Goal: Information Seeking & Learning: Learn about a topic

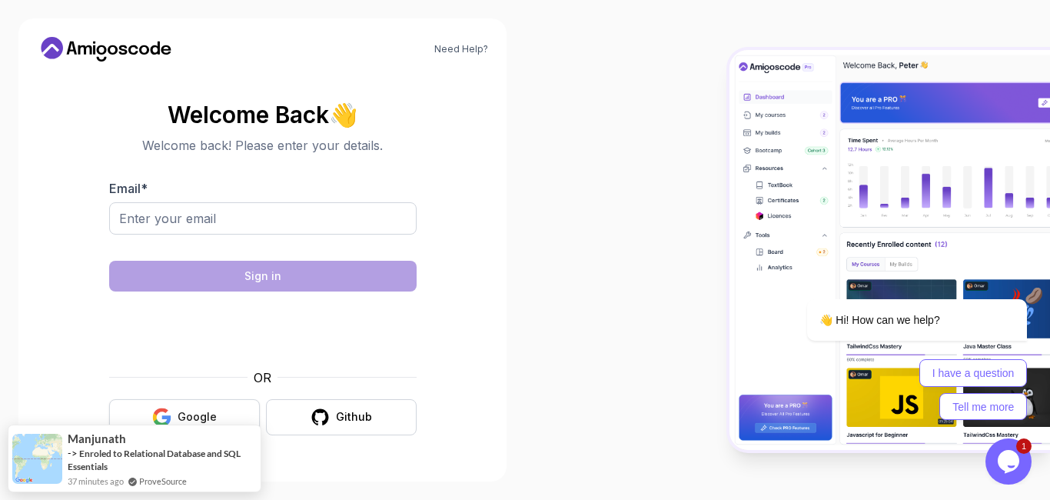
click at [218, 423] on button "Google" at bounding box center [184, 417] width 151 height 36
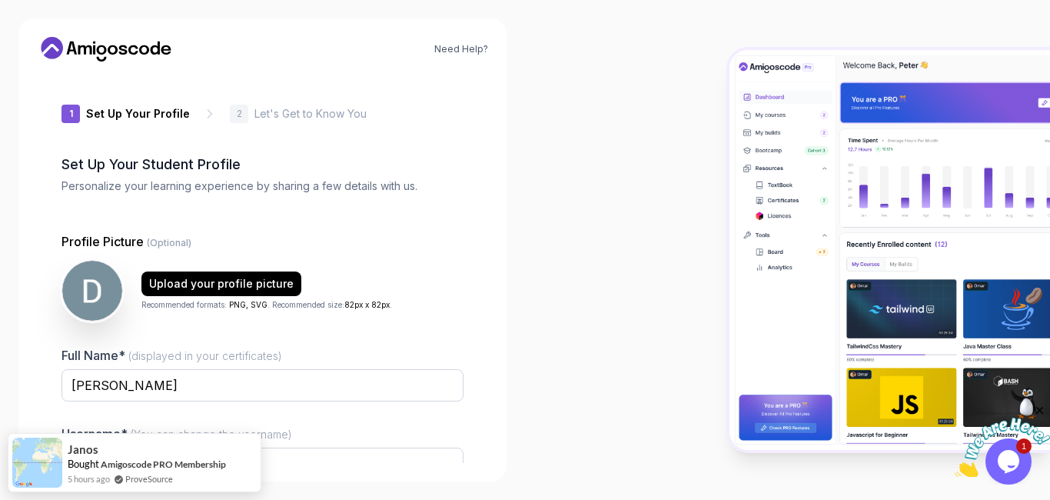
type input "happyfalcon10d32"
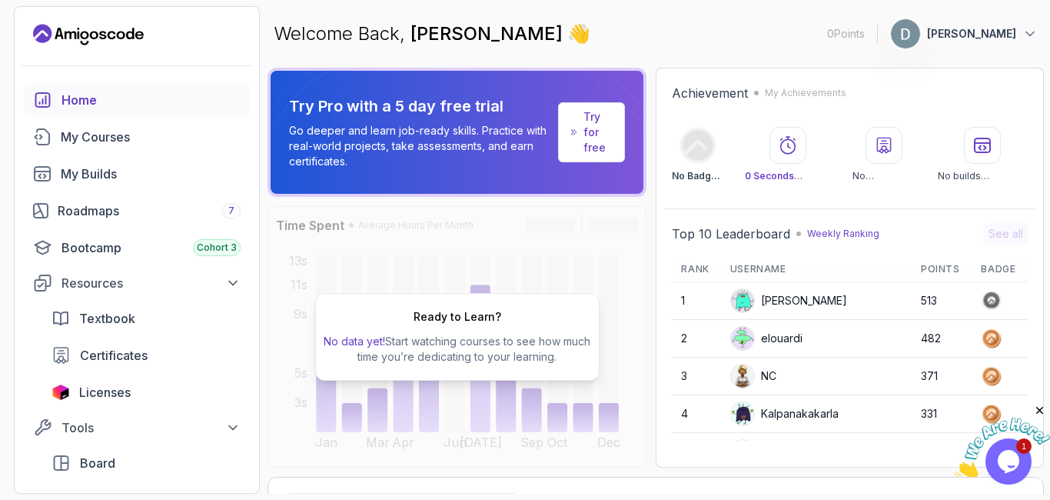
click at [1003, 26] on p "Dominik Kowalczyk" at bounding box center [971, 33] width 89 height 15
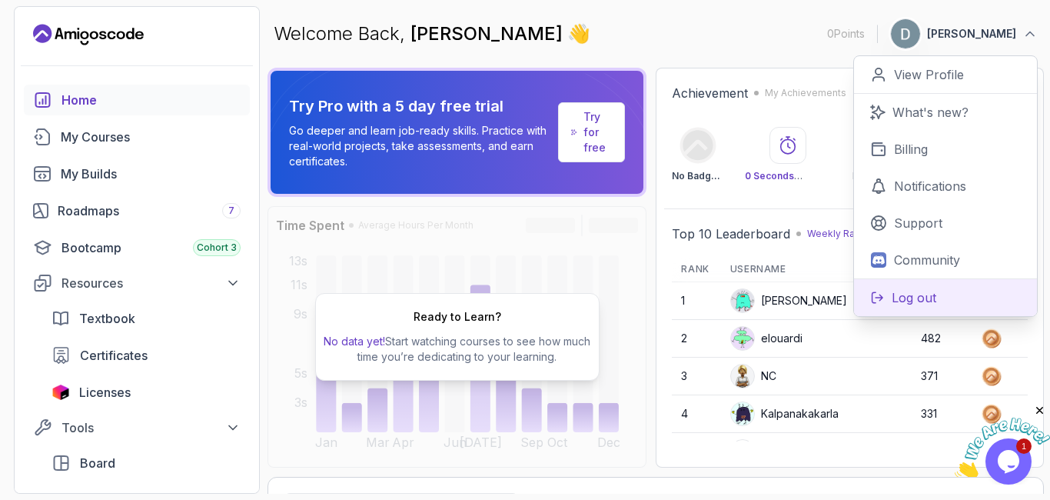
click at [922, 302] on p "Log out" at bounding box center [914, 297] width 45 height 18
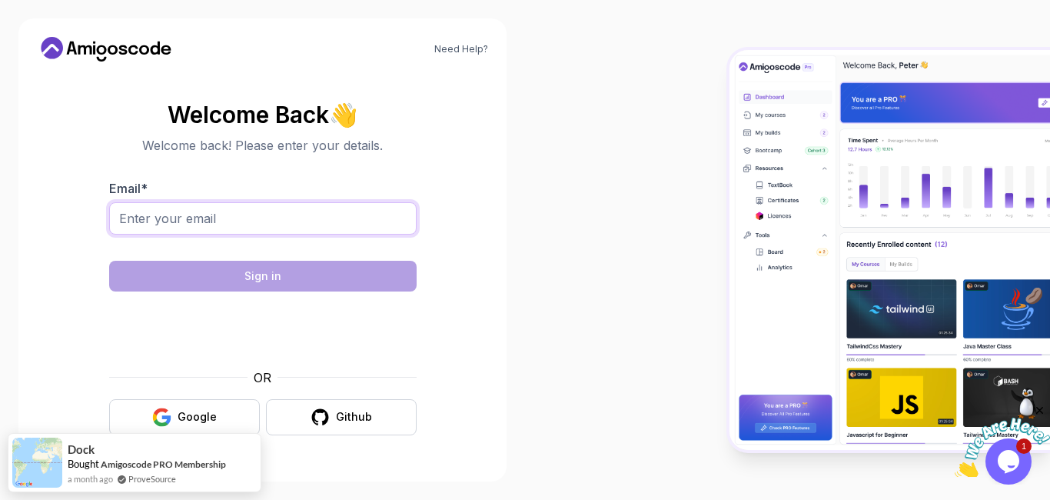
click at [359, 230] on input "Email *" at bounding box center [263, 218] width 308 height 32
click at [225, 422] on button "Google" at bounding box center [184, 417] width 151 height 36
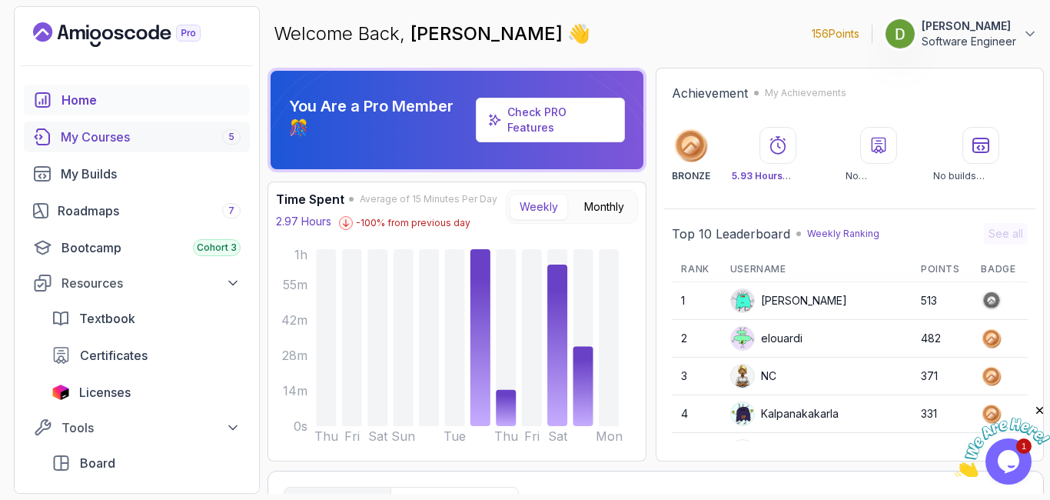
click at [180, 135] on div "My Courses 5" at bounding box center [151, 137] width 180 height 18
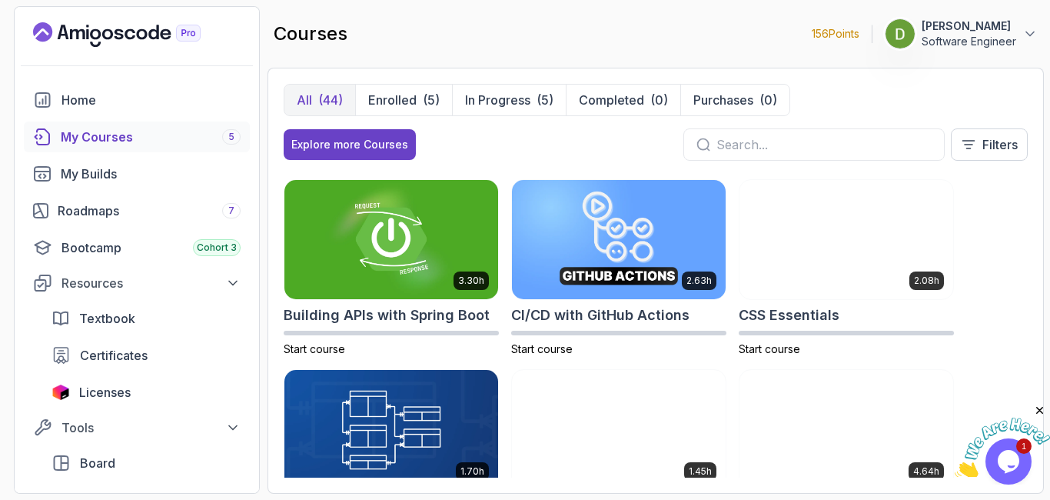
scroll to position [92, 0]
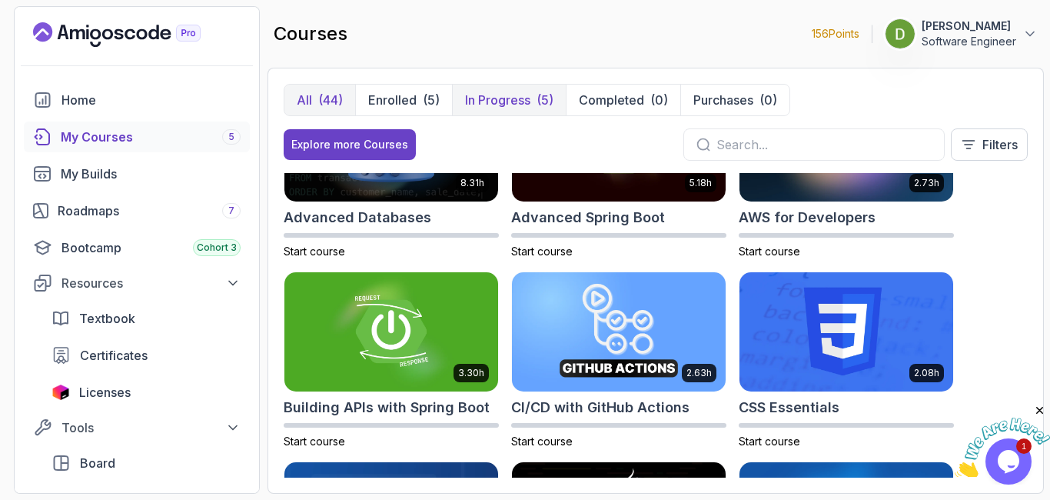
click at [500, 98] on p "In Progress" at bounding box center [497, 100] width 65 height 18
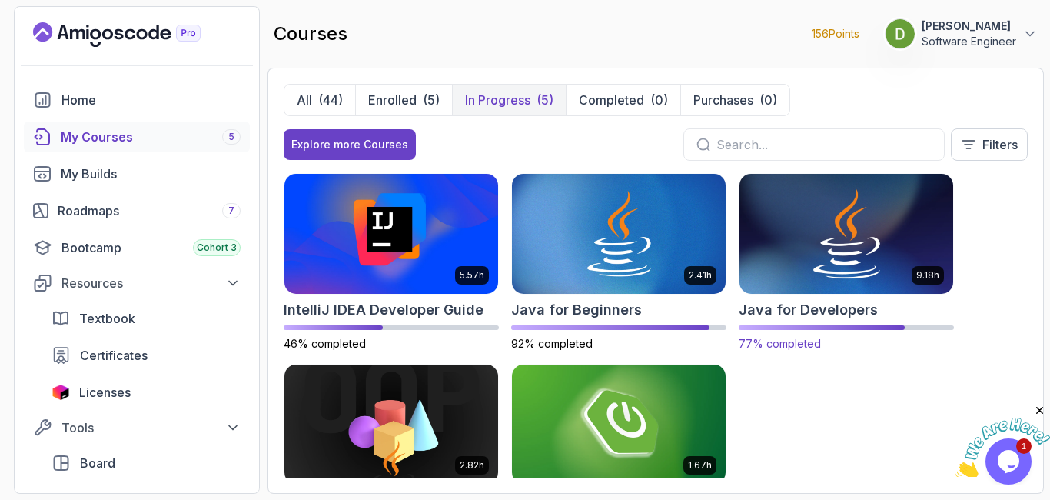
click at [809, 260] on img at bounding box center [846, 233] width 225 height 125
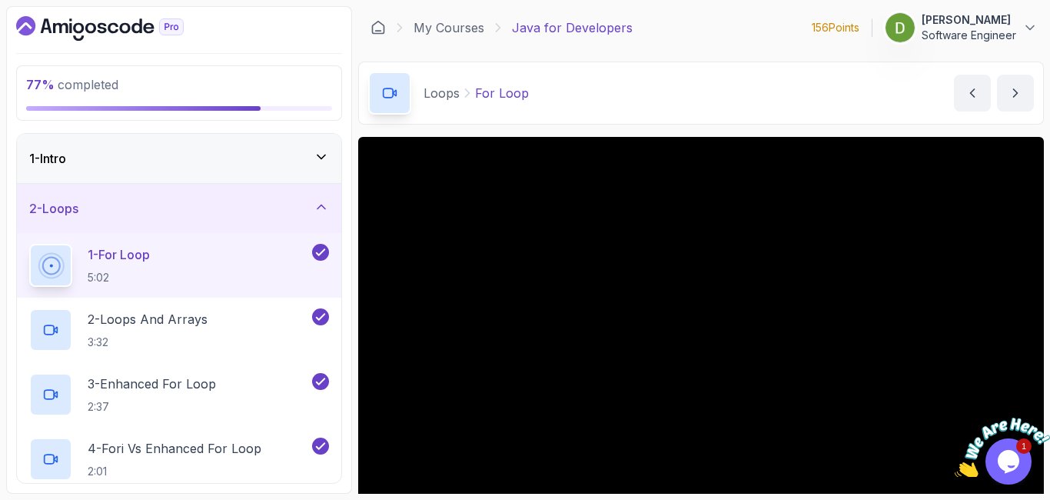
click at [178, 214] on div "2 - Loops" at bounding box center [179, 208] width 300 height 18
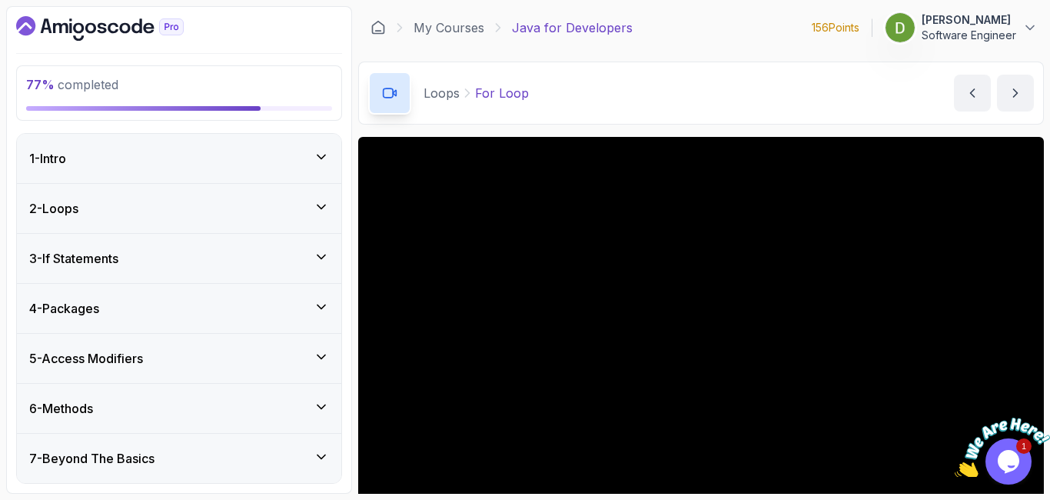
scroll to position [600, 0]
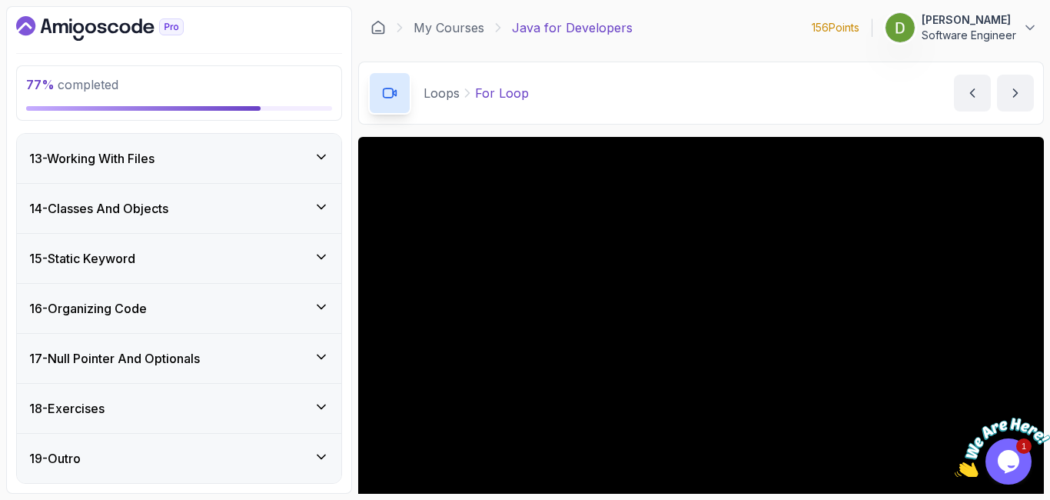
click at [247, 261] on div "15 - Static Keyword" at bounding box center [179, 258] width 300 height 18
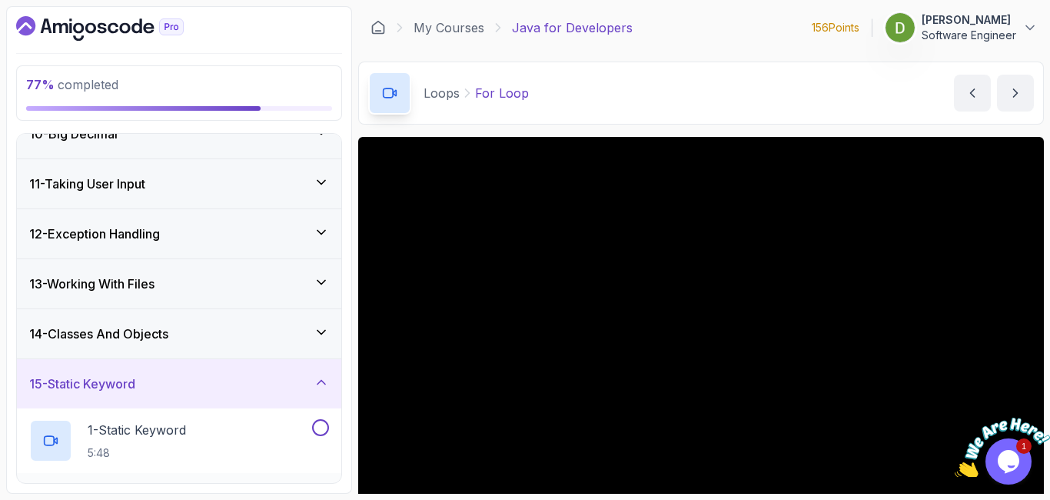
scroll to position [415, 0]
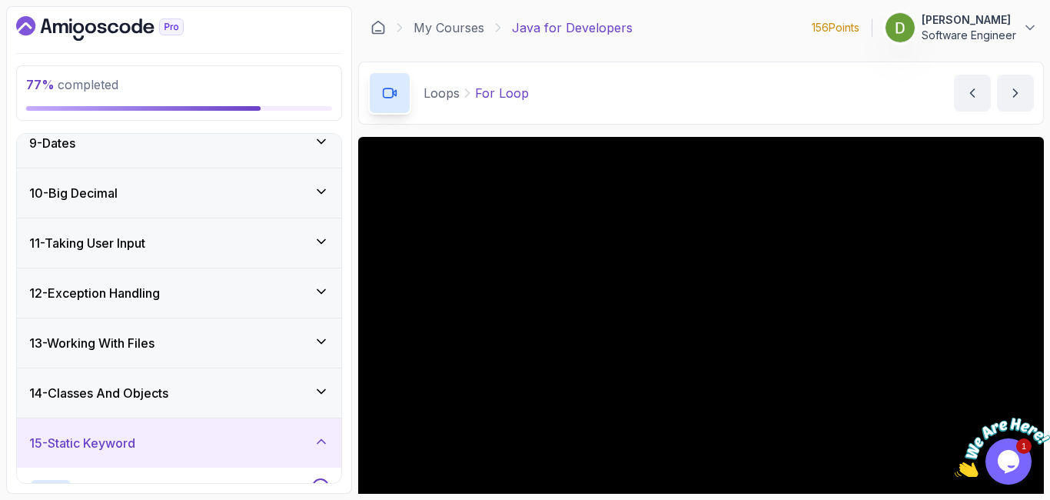
click at [215, 348] on div "13 - Working With Files" at bounding box center [179, 343] width 300 height 18
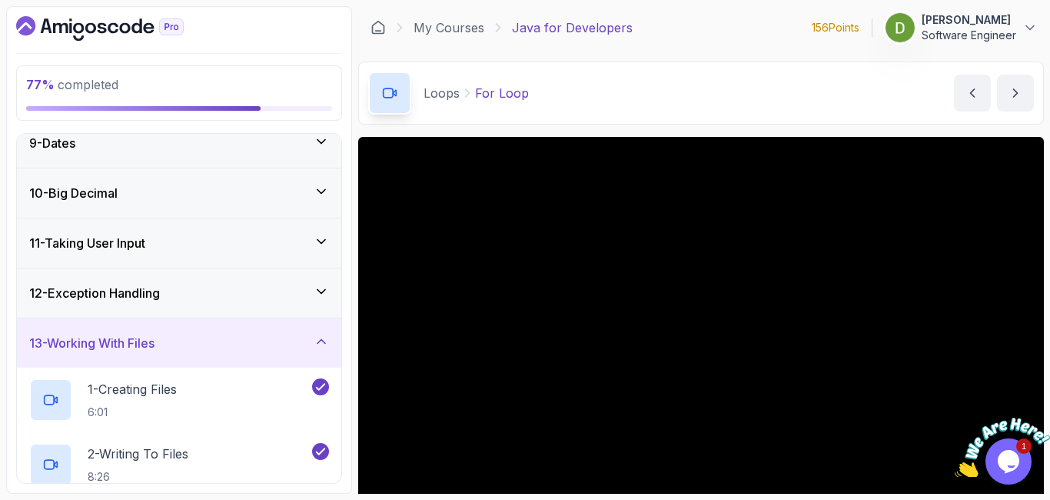
click at [215, 348] on div "13 - Working With Files" at bounding box center [179, 343] width 300 height 18
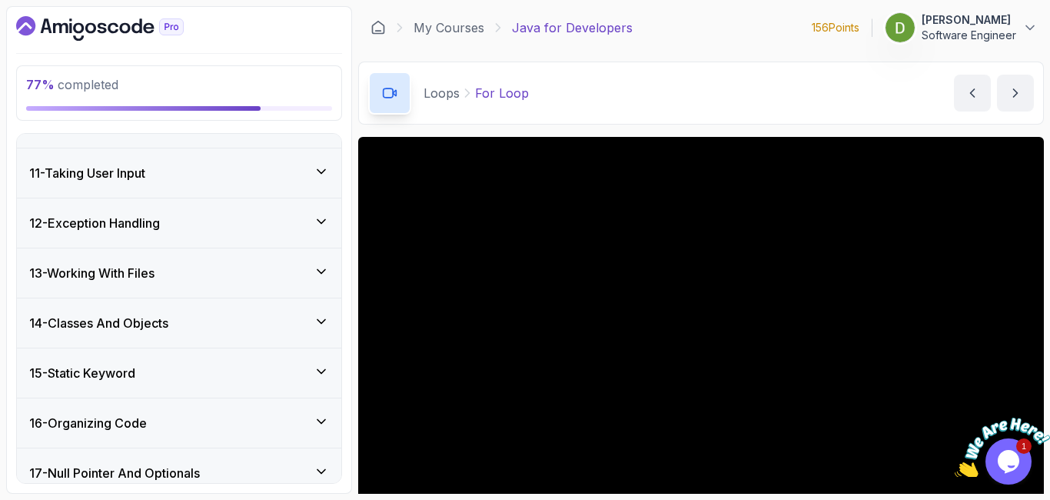
scroll to position [507, 0]
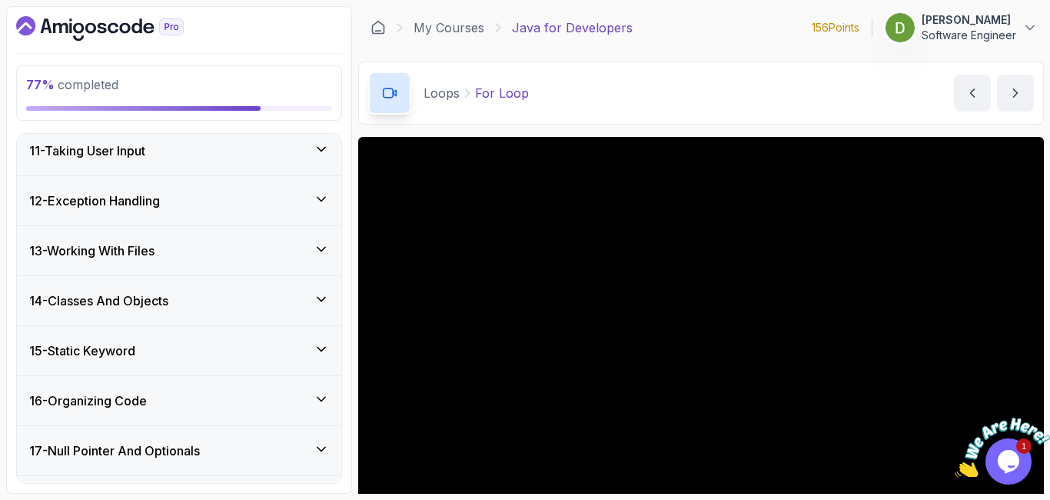
click at [235, 292] on div "14 - Classes And Objects" at bounding box center [179, 300] width 300 height 18
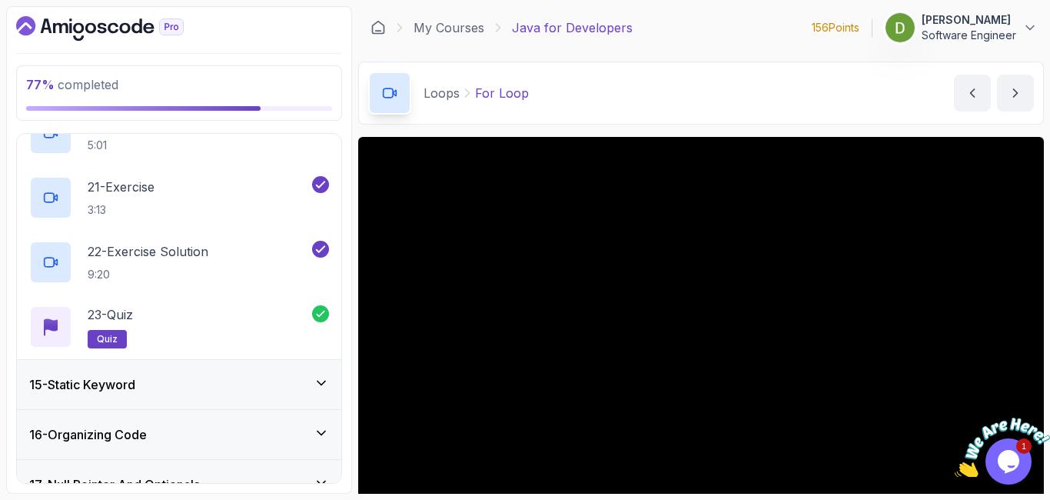
scroll to position [1984, 0]
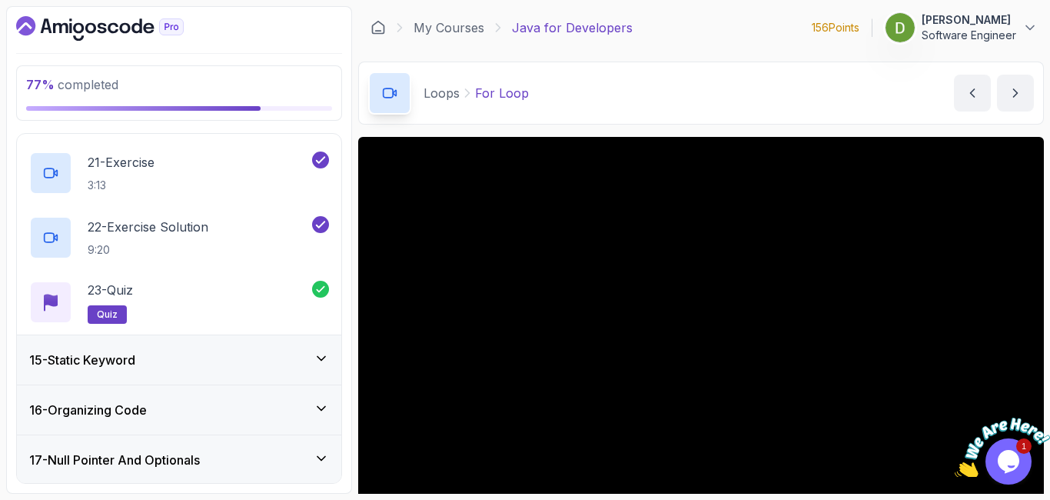
click at [214, 368] on div "15 - Static Keyword" at bounding box center [179, 360] width 300 height 18
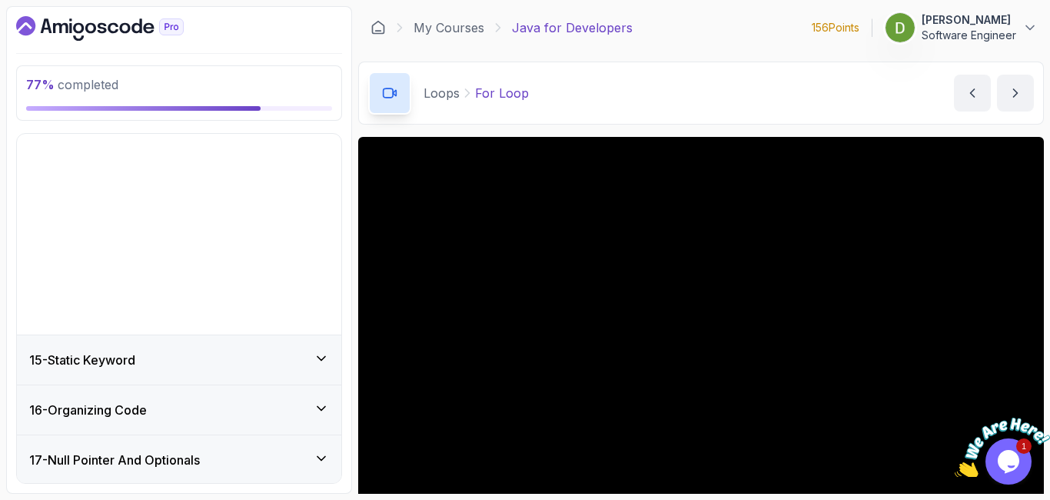
scroll to position [600, 0]
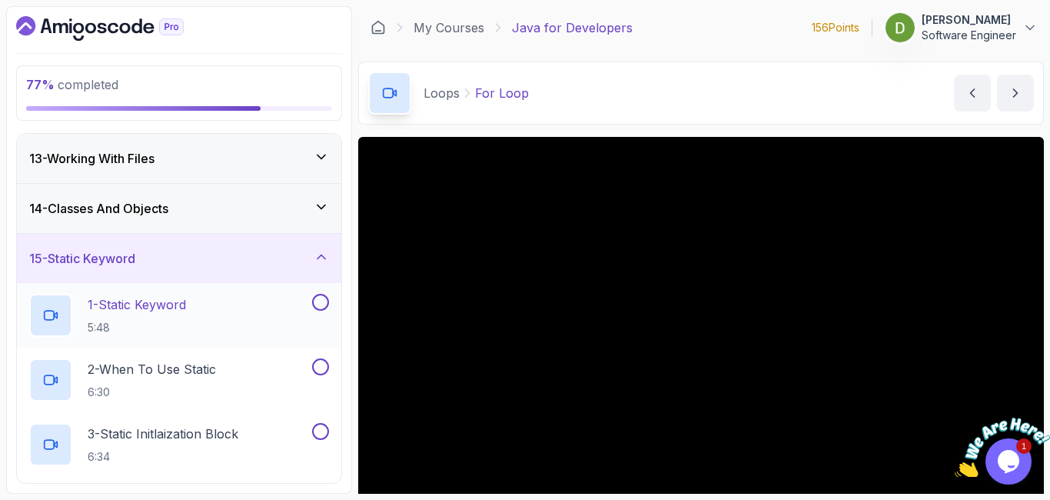
click at [255, 318] on div "1 - Static Keyword 5:48" at bounding box center [169, 315] width 280 height 43
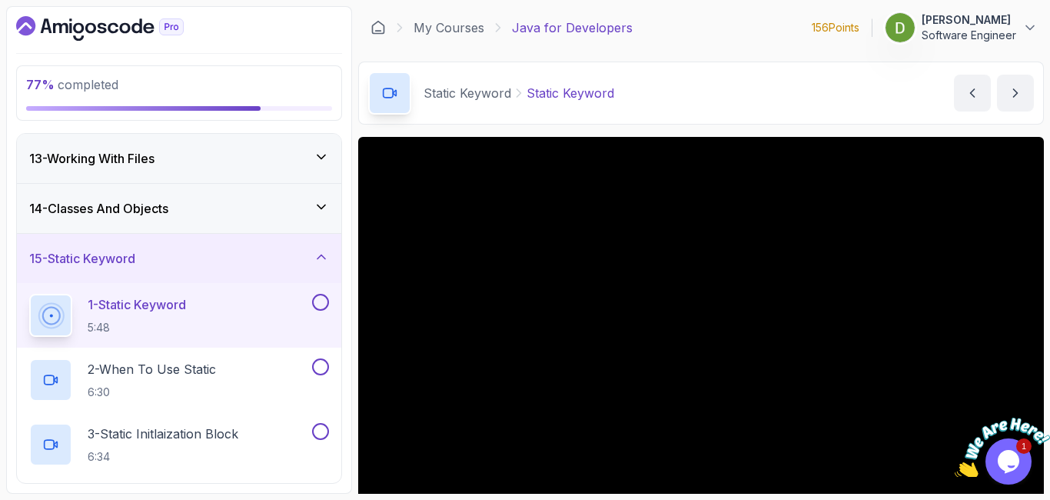
click at [1039, 415] on icon "Close" at bounding box center [1040, 411] width 14 height 14
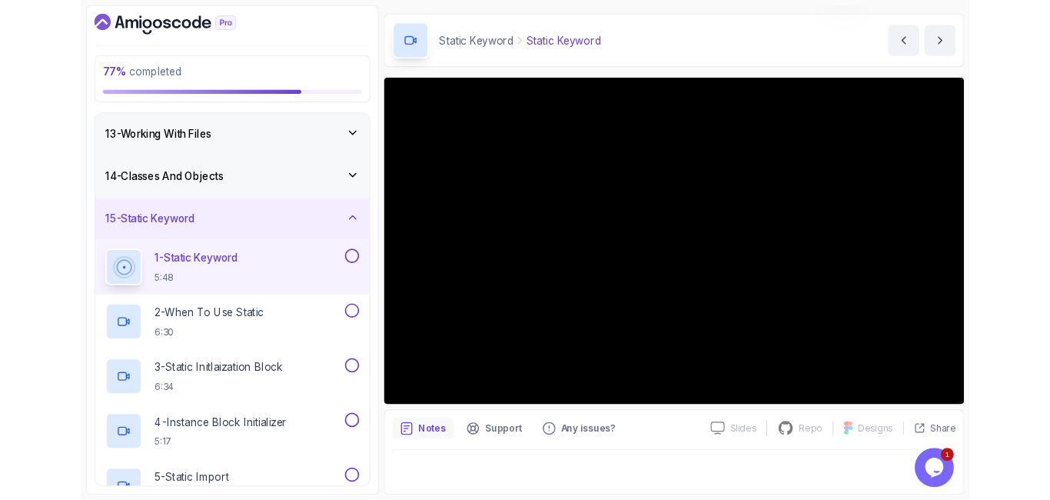
scroll to position [45, 0]
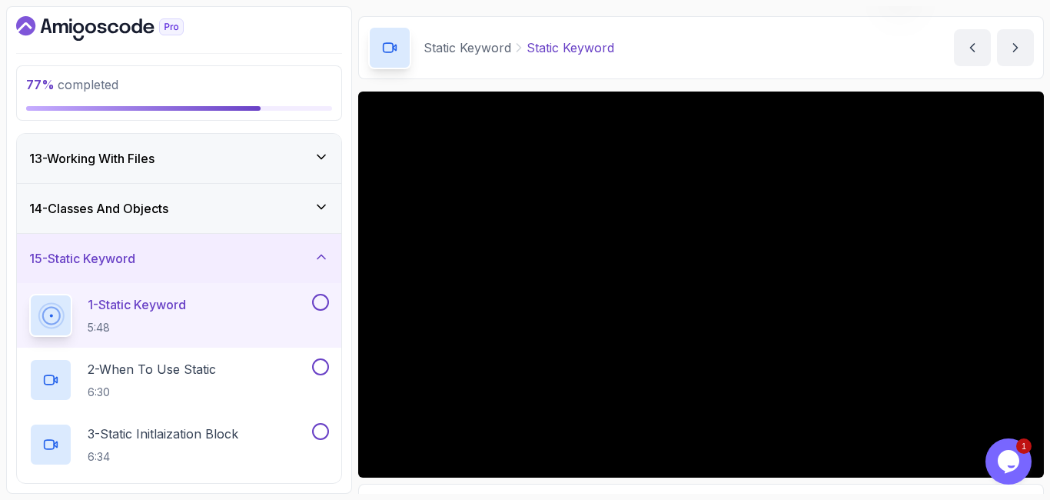
click at [324, 311] on div at bounding box center [319, 302] width 20 height 17
click at [324, 308] on button at bounding box center [320, 302] width 17 height 17
click at [285, 379] on div "2 - When To Use Static 6:30" at bounding box center [169, 379] width 280 height 43
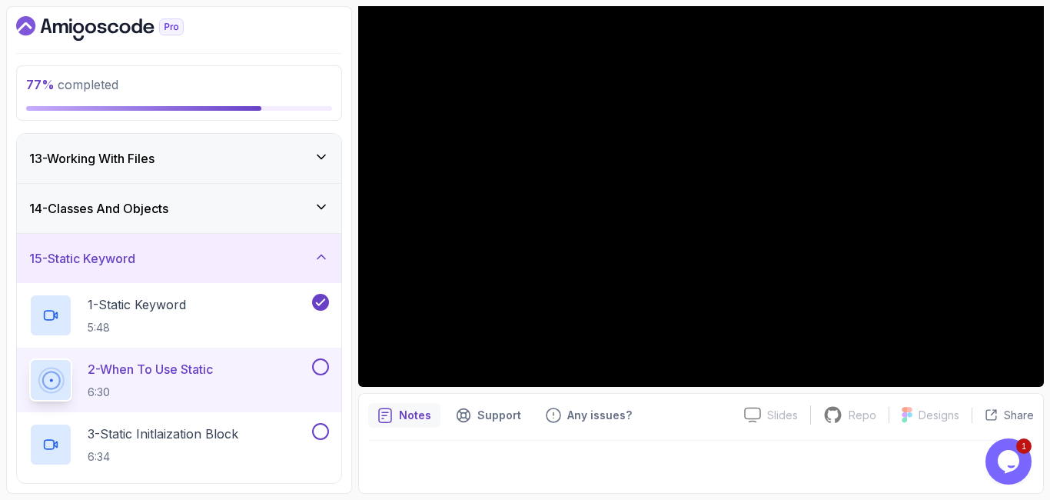
scroll to position [45, 0]
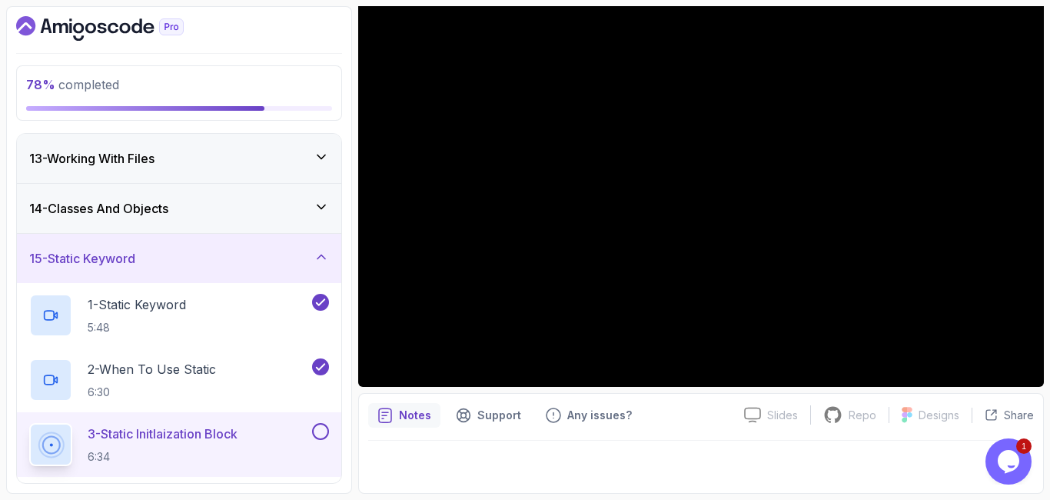
scroll to position [45, 0]
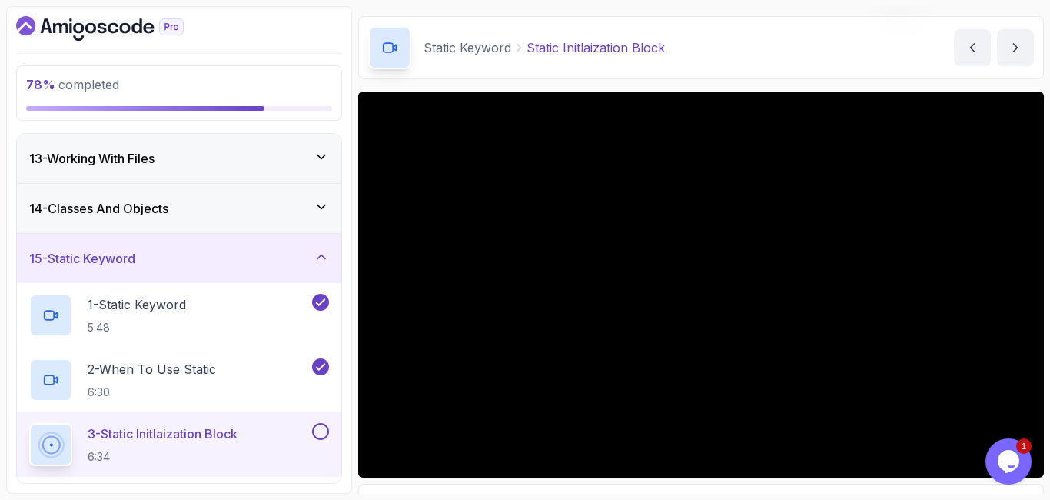
click at [246, 362] on div "2 - When To Use Static 6:30" at bounding box center [169, 379] width 280 height 43
click at [29, 358] on button "2 - When To Use Static 6:30" at bounding box center [179, 379] width 300 height 43
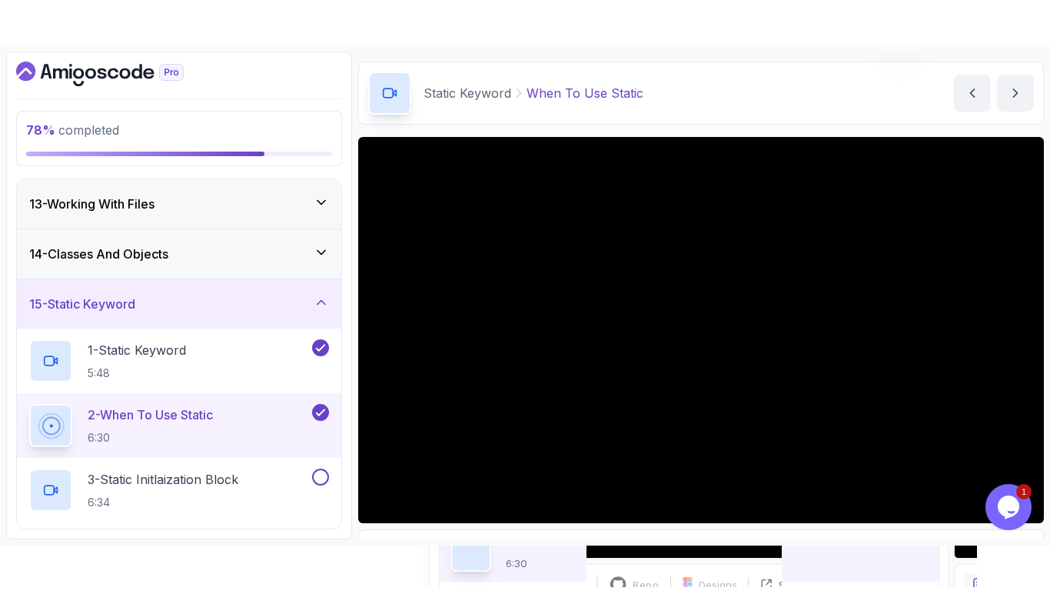
scroll to position [136, 0]
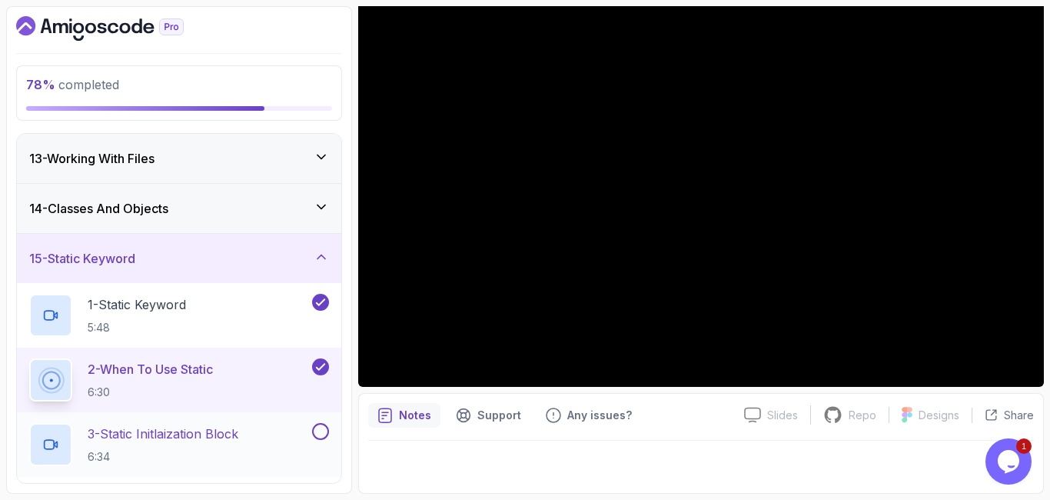
click at [211, 441] on p "3 - Static Initlaization Block" at bounding box center [163, 433] width 151 height 18
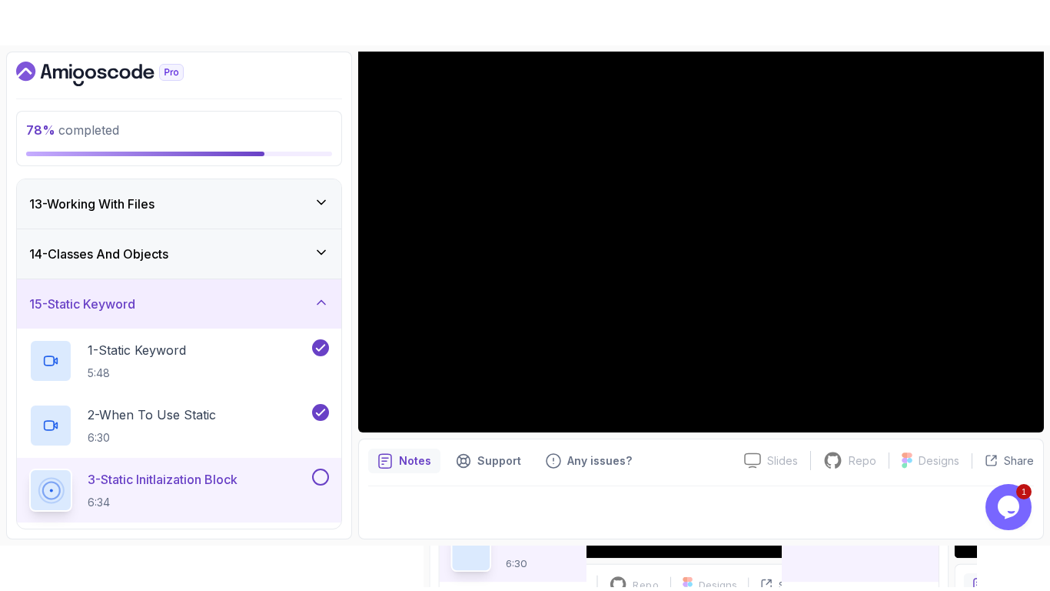
scroll to position [45, 0]
